Goal: Find specific page/section: Find specific page/section

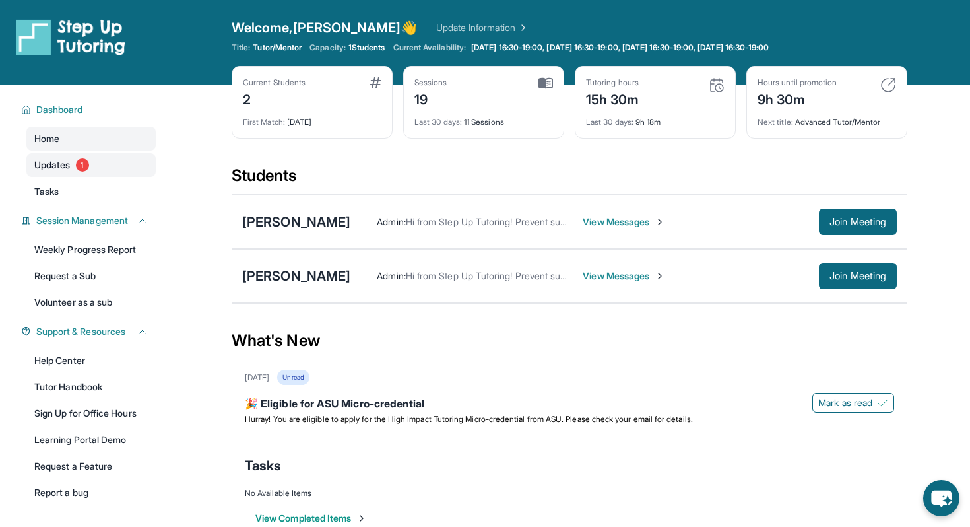
click at [81, 163] on span "1" at bounding box center [82, 164] width 13 height 13
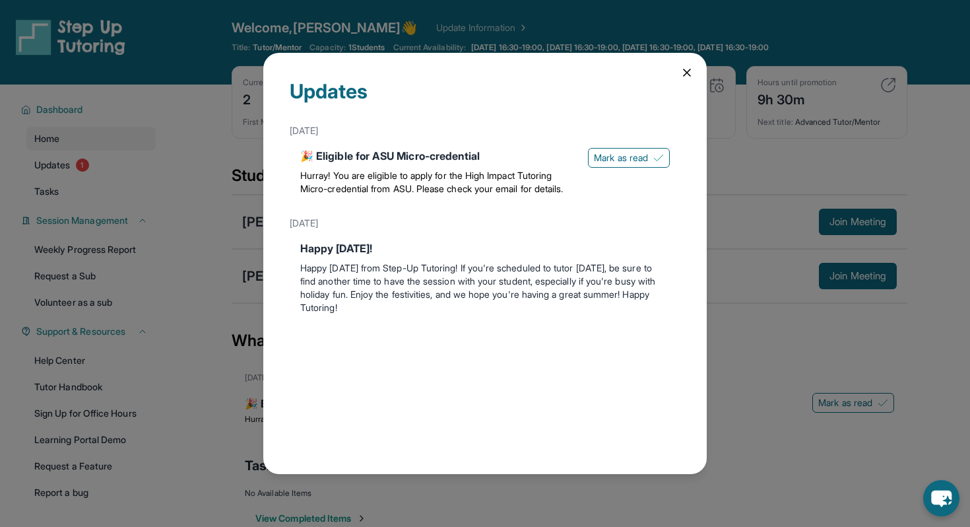
click at [88, 143] on div "Updates [DATE] 🎉 Eligible for ASU Micro-credential Hurray! You are eligible to …" at bounding box center [485, 263] width 970 height 527
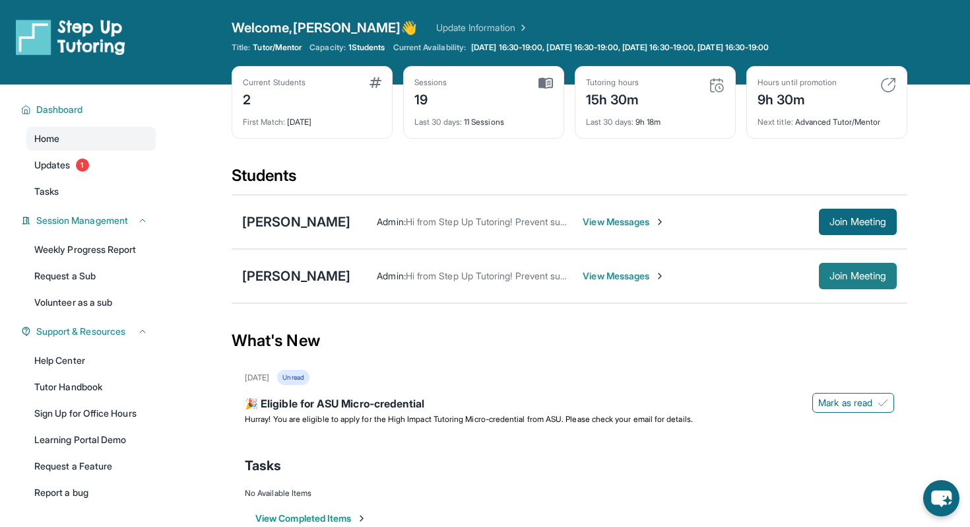
click at [829, 265] on button "Join Meeting" at bounding box center [858, 276] width 78 height 26
click at [286, 261] on div "[PERSON_NAME] Admin : Hi from Step Up Tutoring! Prevent summer learning loss an…" at bounding box center [570, 276] width 676 height 54
click at [286, 271] on div "[PERSON_NAME]" at bounding box center [296, 276] width 108 height 18
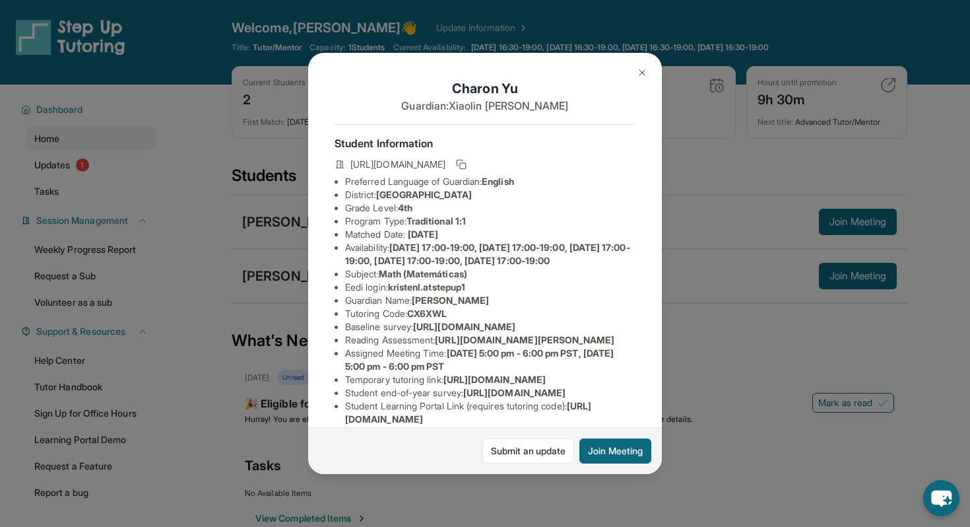
click at [428, 292] on span "kristenl.atstepup1" at bounding box center [426, 286] width 77 height 11
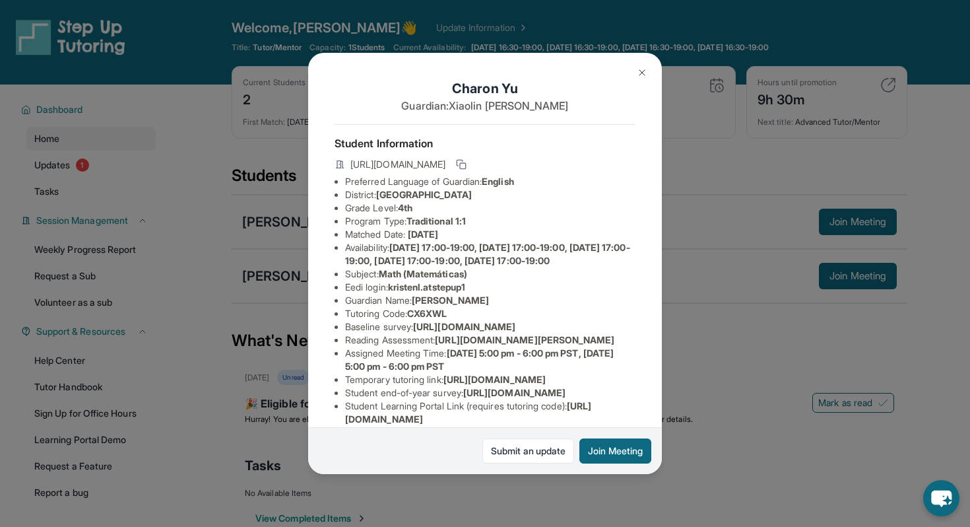
click at [404, 292] on span "kristenl.atstepup1" at bounding box center [426, 286] width 77 height 11
drag, startPoint x: 393, startPoint y: 298, endPoint x: 480, endPoint y: 295, distance: 87.2
click at [480, 294] on li "Eedi login : [PERSON_NAME].atstepup1" at bounding box center [490, 286] width 290 height 13
copy span "kristenl.atstepup1"
